Goal: Obtain resource: Download file/media

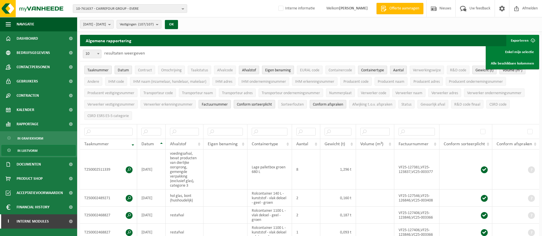
click at [145, 7] on span "10-761637 - CARREFOUR GROUP - EVERE" at bounding box center [127, 9] width 103 height 9
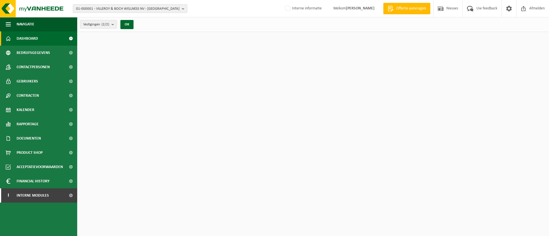
click at [153, 9] on span "01-000001 - VILLEROY & BOCH WELLNESS NV - [GEOGRAPHIC_DATA]" at bounding box center [127, 9] width 103 height 9
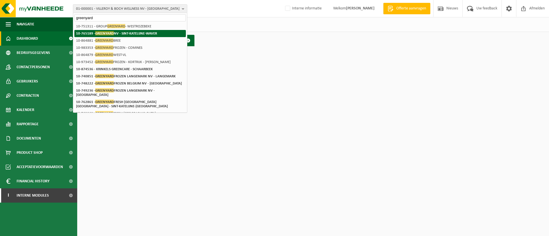
type input "greenyard"
click at [141, 32] on strong "10-765189 - GREENYARD NV - SINT-KATELIJNE-WAVER" at bounding box center [116, 33] width 81 height 4
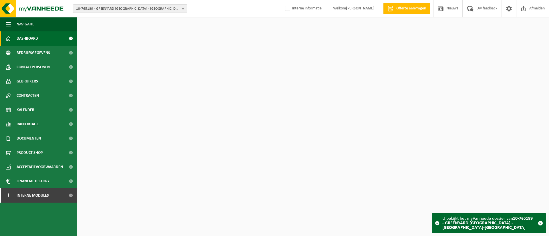
click at [146, 11] on span "10-765189 - GREENYARD NV - SINT-KATELIJNE-WAVER" at bounding box center [127, 9] width 103 height 9
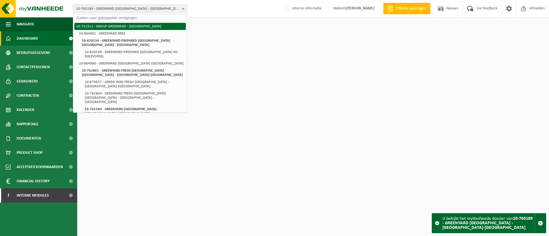
click at [144, 25] on li "10-751311 - GROUP GREENYARD - WESTROZEBEKE" at bounding box center [129, 26] width 111 height 7
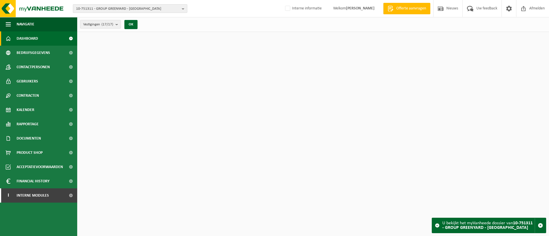
click at [148, 10] on span "10-751311 - GROUP GREENYARD - WESTROZEBEKE" at bounding box center [127, 9] width 103 height 9
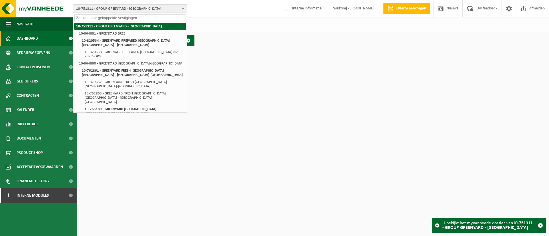
click at [144, 25] on li "10-751311 - GROUP GREENYARD - WESTROZEBEKE" at bounding box center [129, 26] width 111 height 7
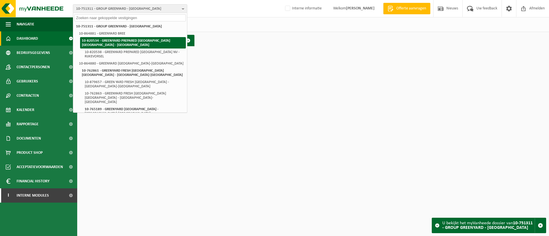
click at [145, 41] on strong "10-820534 - GREENYARD PREPARED BELGIUM NV - BREE" at bounding box center [126, 43] width 88 height 8
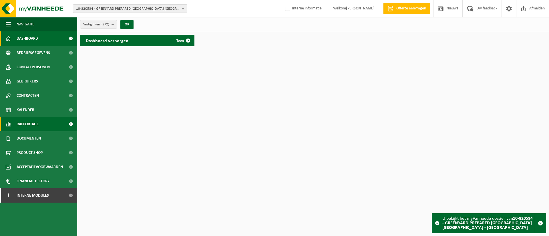
click at [31, 124] on span "Rapportage" at bounding box center [28, 124] width 22 height 14
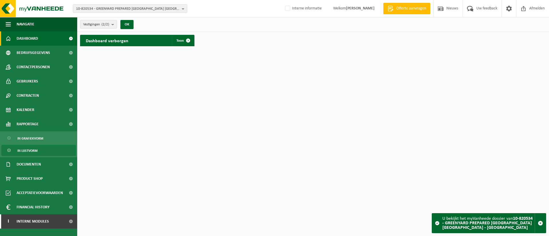
click at [29, 148] on span "In lijstvorm" at bounding box center [27, 150] width 20 height 11
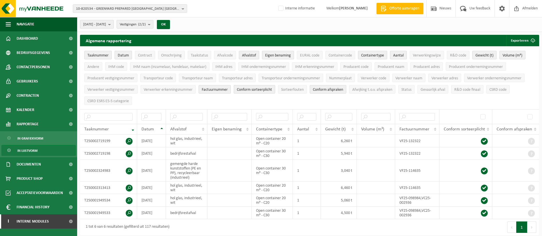
click at [113, 24] on b "submit" at bounding box center [110, 24] width 5 height 8
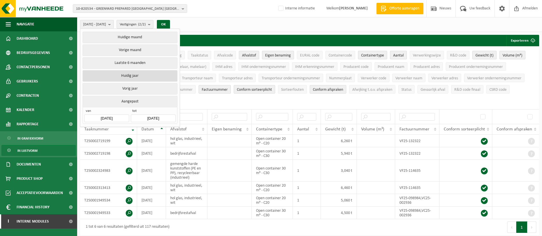
click at [125, 72] on button "Huidig jaar" at bounding box center [130, 75] width 95 height 11
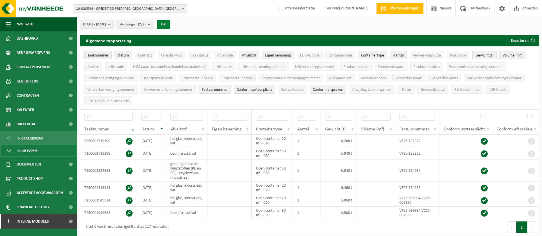
click at [170, 23] on button "OK" at bounding box center [163, 24] width 13 height 9
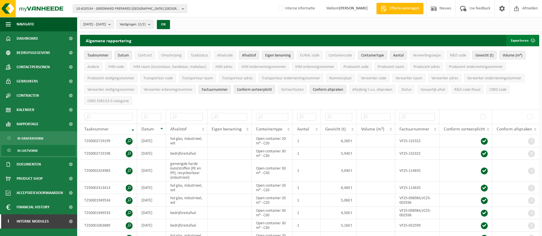
click at [519, 39] on button "Exporteren" at bounding box center [522, 40] width 32 height 11
click at [497, 60] on link "Alle beschikbare kolommen" at bounding box center [513, 63] width 52 height 11
click at [177, 7] on span "10-820534 - GREENYARD PREPARED [GEOGRAPHIC_DATA] [GEOGRAPHIC_DATA] - [GEOGRAPHI…" at bounding box center [127, 9] width 103 height 9
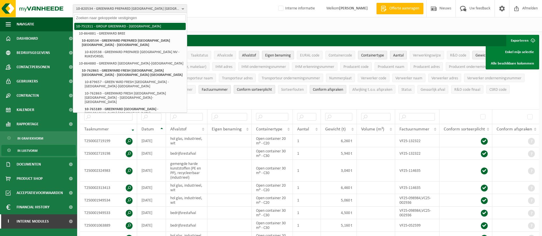
click at [156, 25] on li "10-751311 - GROUP GREENYARD - [GEOGRAPHIC_DATA]" at bounding box center [129, 26] width 111 height 7
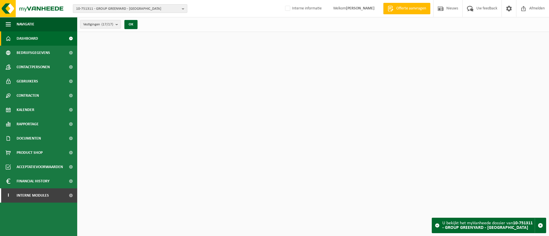
click at [181, 9] on button "10-751311 - GROUP GREENYARD - [GEOGRAPHIC_DATA]" at bounding box center [130, 8] width 114 height 9
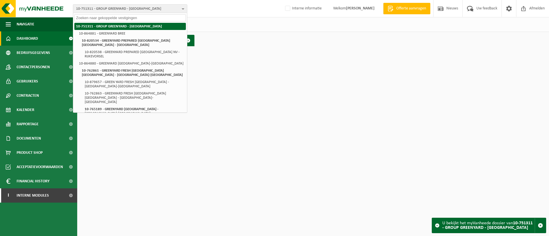
click at [155, 29] on li "10-751311 - GROUP GREENYARD - [GEOGRAPHIC_DATA]" at bounding box center [129, 26] width 111 height 7
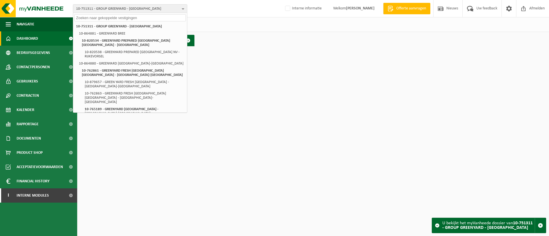
click at [227, 16] on div "10-751311 - GROUP GREENYARD - WESTROZEBEKE 10-751311 - GROUP GREENYARD - WESTRO…" at bounding box center [274, 8] width 549 height 17
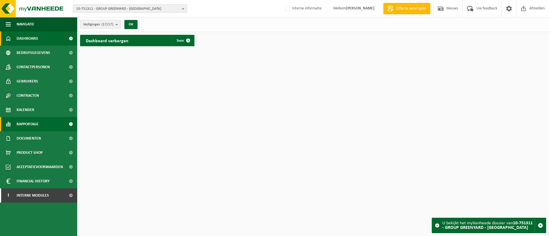
click at [32, 127] on span "Rapportage" at bounding box center [28, 124] width 22 height 14
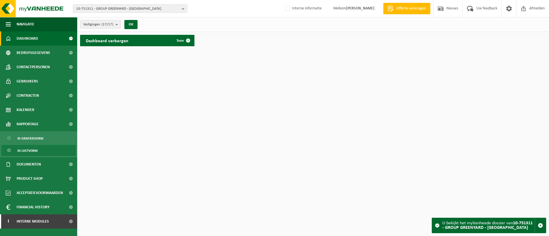
click at [33, 149] on span "In lijstvorm" at bounding box center [27, 150] width 20 height 11
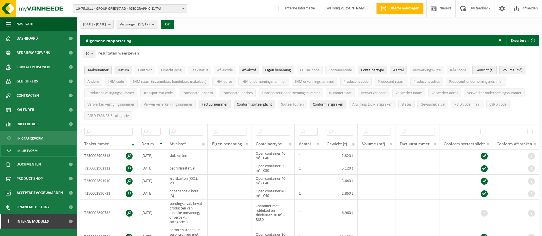
click at [106, 24] on span "[DATE] - [DATE]" at bounding box center [94, 24] width 23 height 9
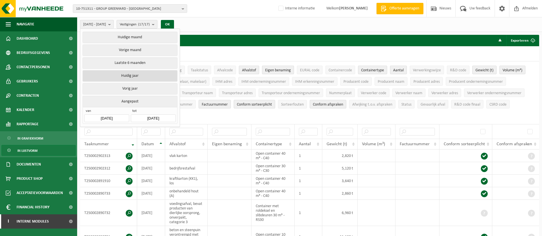
click at [141, 73] on button "Huidig jaar" at bounding box center [130, 75] width 95 height 11
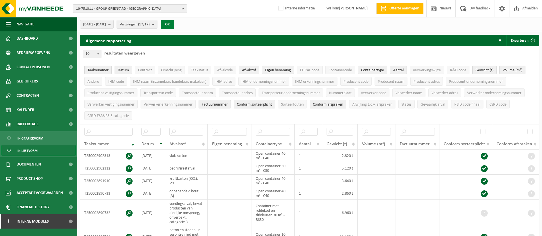
click at [174, 26] on button "OK" at bounding box center [167, 24] width 13 height 9
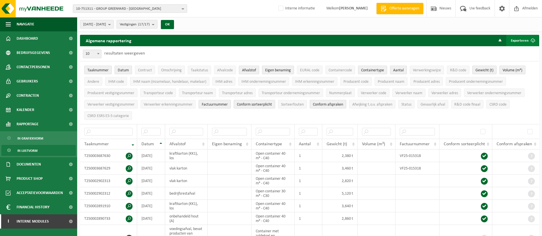
click at [523, 40] on button "Exporteren" at bounding box center [522, 40] width 32 height 11
click at [503, 60] on link "Alle beschikbare kolommen" at bounding box center [513, 63] width 52 height 11
